Goal: Task Accomplishment & Management: Manage account settings

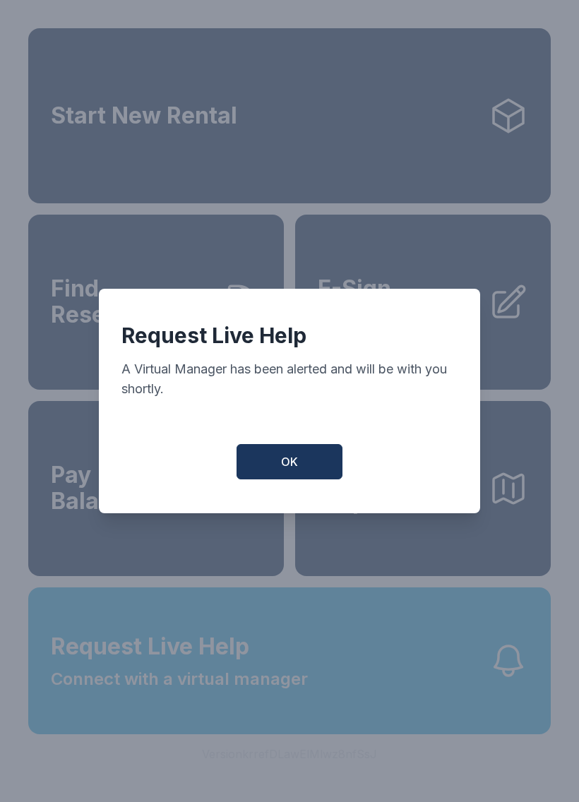
click at [319, 471] on button "OK" at bounding box center [290, 461] width 106 height 35
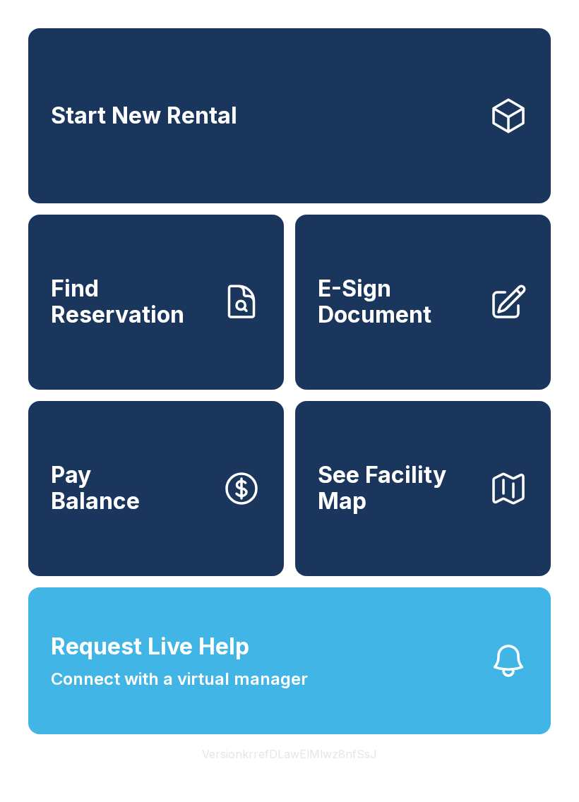
click at [114, 692] on span "Connect with a virtual manager" at bounding box center [179, 679] width 257 height 25
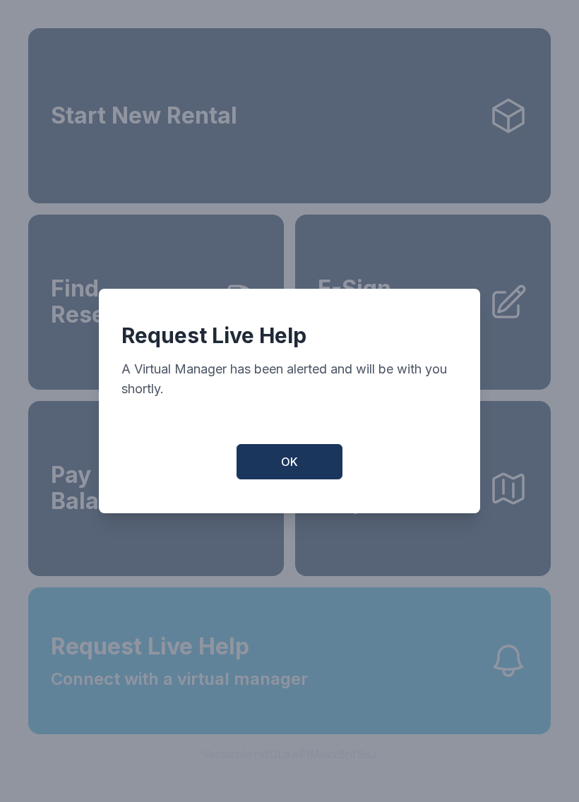
click at [301, 463] on button "OK" at bounding box center [290, 461] width 106 height 35
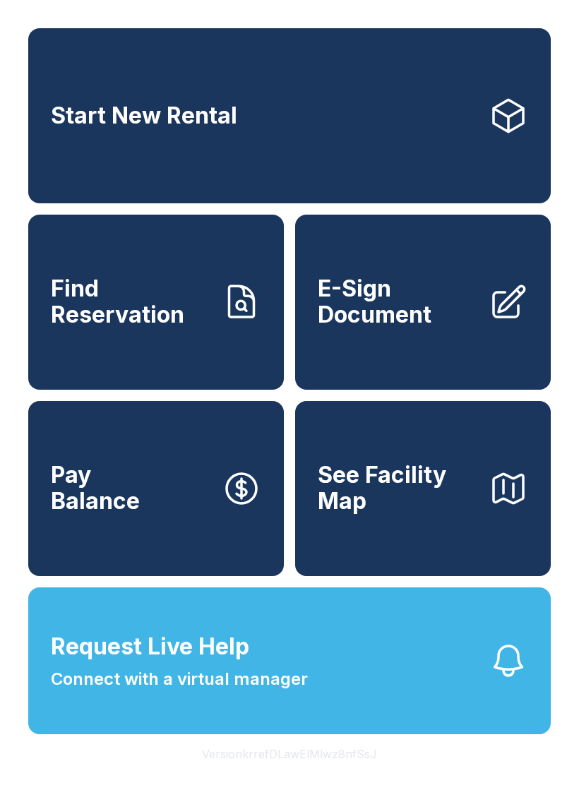
click at [131, 325] on span "Find Reservation" at bounding box center [131, 302] width 160 height 52
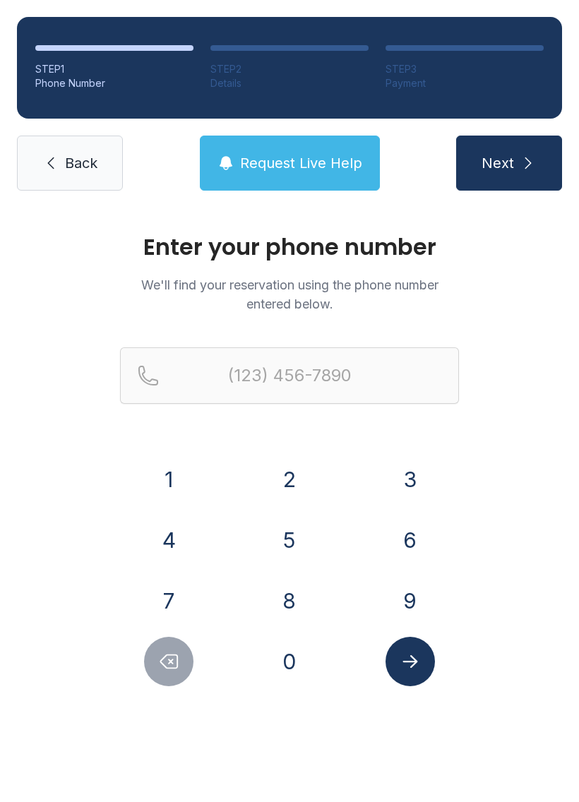
click at [275, 621] on button "8" at bounding box center [289, 600] width 49 height 49
click at [300, 541] on button "5" at bounding box center [289, 540] width 49 height 49
click at [289, 655] on button "0" at bounding box center [289, 661] width 49 height 49
click at [160, 596] on button "7" at bounding box center [168, 600] width 49 height 49
click at [278, 477] on button "2" at bounding box center [289, 479] width 49 height 49
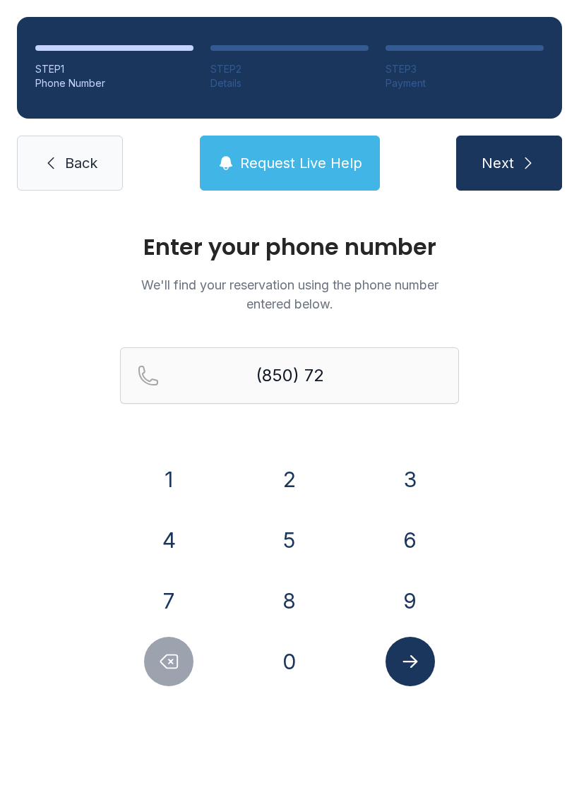
click at [441, 470] on div "3" at bounding box center [410, 479] width 98 height 49
click at [403, 476] on button "3" at bounding box center [410, 479] width 49 height 49
click at [288, 677] on button "0" at bounding box center [289, 661] width 49 height 49
click at [288, 601] on button "8" at bounding box center [289, 600] width 49 height 49
click at [417, 535] on button "6" at bounding box center [410, 540] width 49 height 49
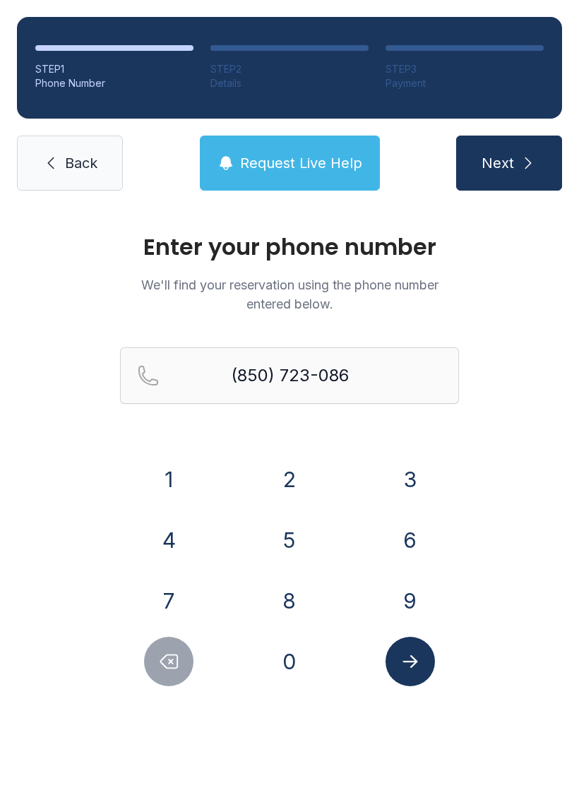
click at [401, 594] on button "9" at bounding box center [410, 600] width 49 height 49
type input "[PHONE_NUMBER]"
click at [411, 667] on icon "Submit lookup form" at bounding box center [410, 661] width 15 height 13
click at [273, 167] on span "Request Live Help" at bounding box center [301, 163] width 122 height 20
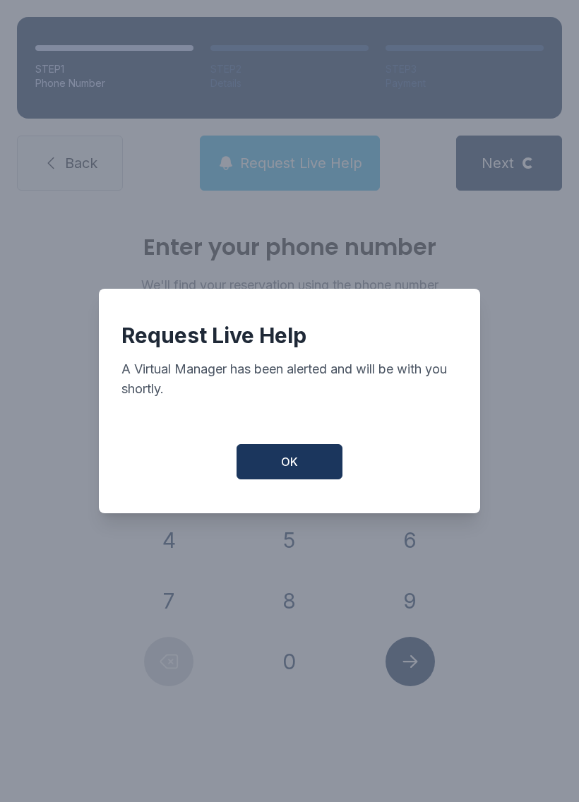
click at [292, 470] on span "OK" at bounding box center [289, 461] width 17 height 17
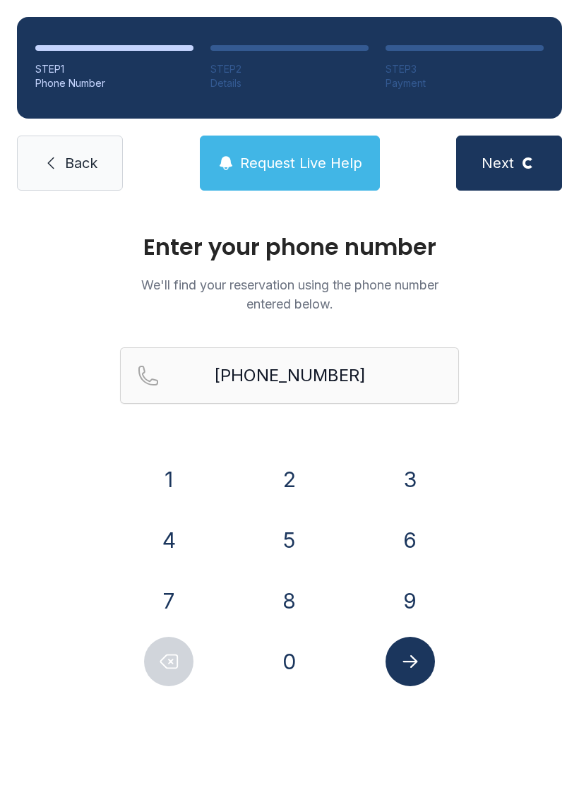
click at [408, 651] on icon "Submit lookup form" at bounding box center [410, 661] width 21 height 21
click at [411, 670] on icon "Submit lookup form" at bounding box center [410, 661] width 21 height 21
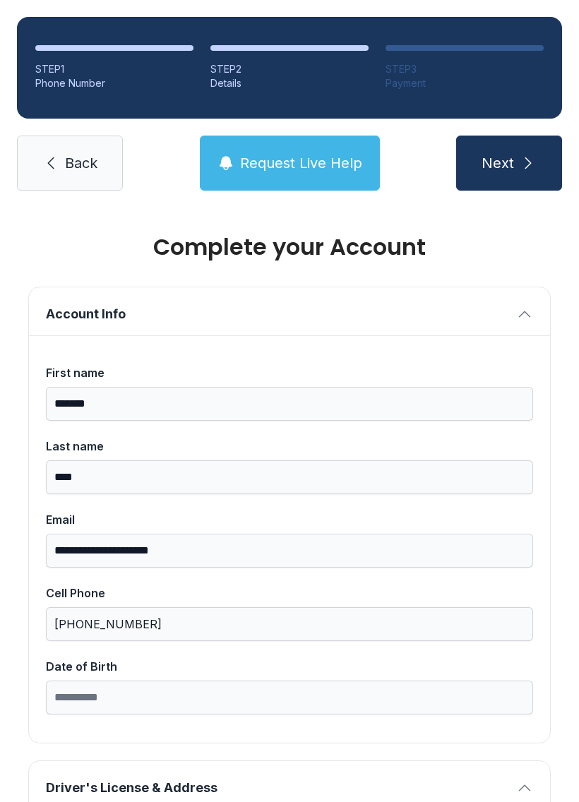
click at [522, 170] on icon "submit" at bounding box center [528, 163] width 17 height 17
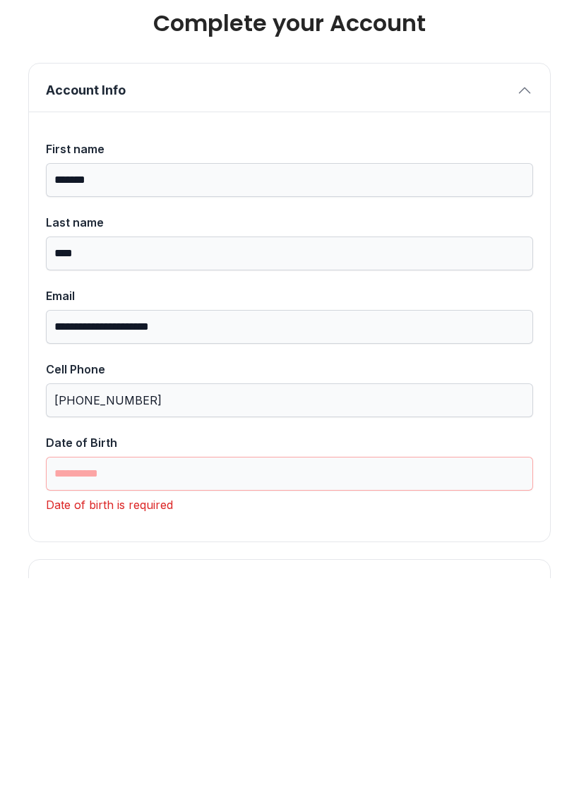
click at [197, 304] on span "Account Info" at bounding box center [278, 314] width 465 height 20
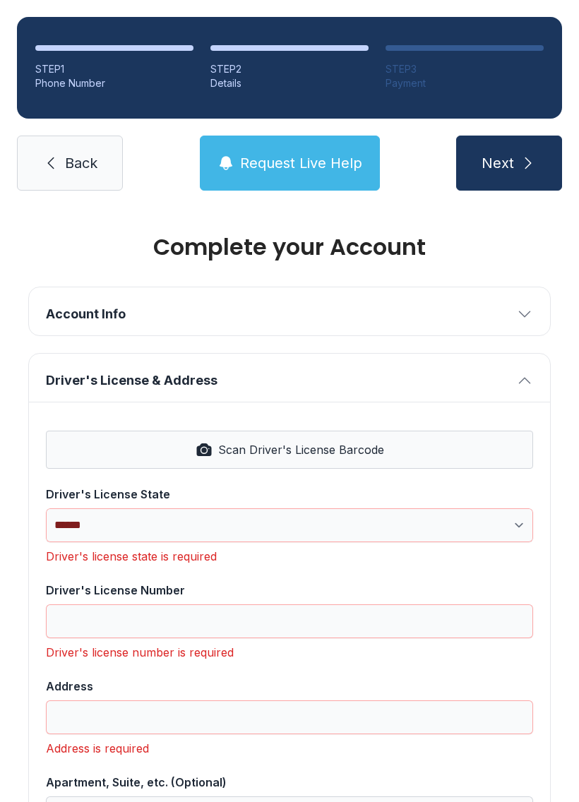
click at [88, 136] on link "Back" at bounding box center [70, 163] width 106 height 55
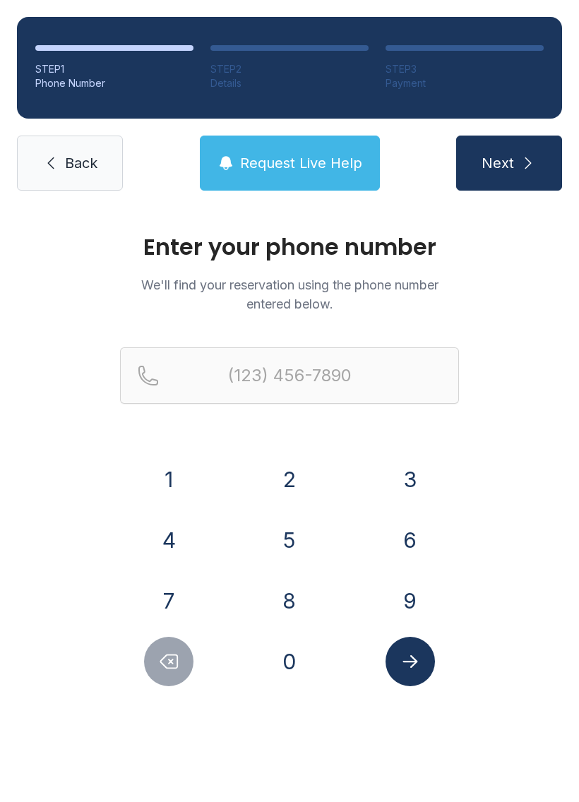
click at [71, 174] on link "Back" at bounding box center [70, 163] width 106 height 55
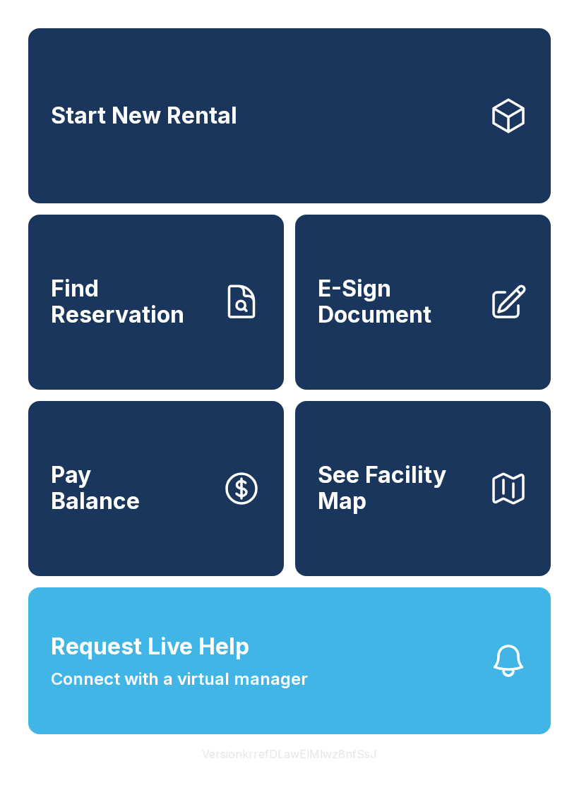
click at [72, 171] on link "Start New Rental" at bounding box center [289, 115] width 523 height 175
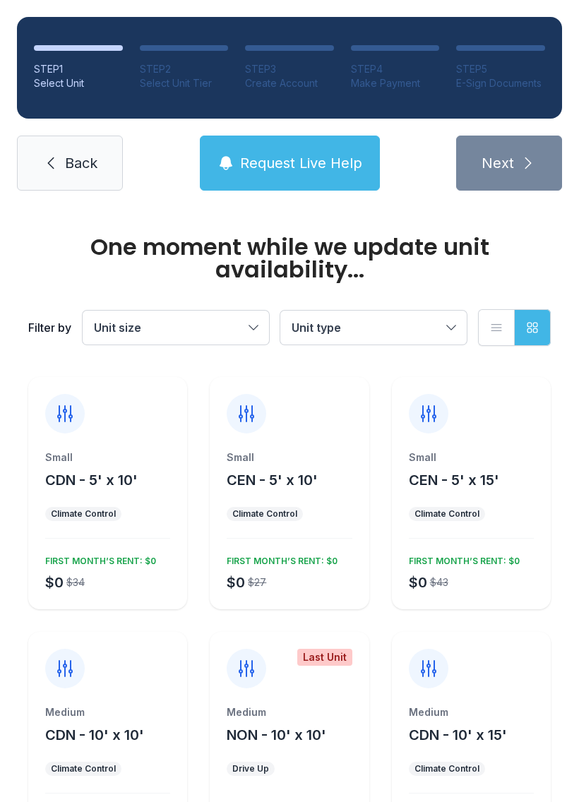
click at [73, 168] on span "Back" at bounding box center [81, 163] width 32 height 20
